Goal: Task Accomplishment & Management: Manage account settings

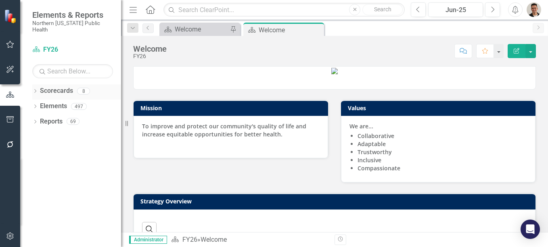
click at [36, 89] on div "Dropdown" at bounding box center [35, 92] width 6 height 7
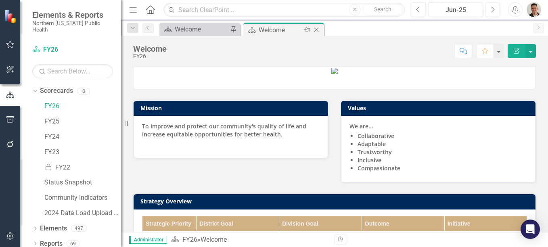
click at [317, 30] on icon "Close" at bounding box center [316, 30] width 8 height 6
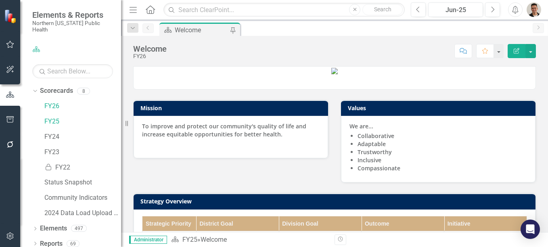
click at [537, 6] on img "button" at bounding box center [533, 9] width 15 height 15
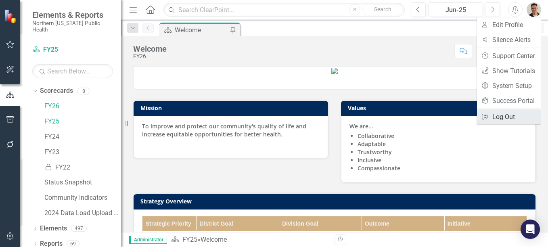
click at [512, 115] on link "Logout Log Out" at bounding box center [509, 116] width 64 height 15
